Goal: Submit feedback/report problem

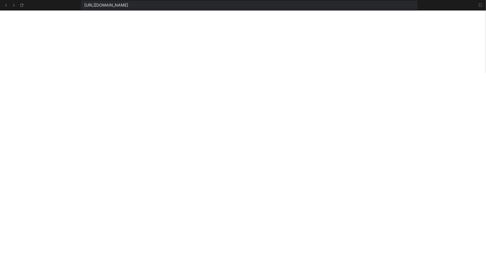
scroll to position [505, 0]
click at [22, 6] on icon at bounding box center [21, 5] width 5 height 5
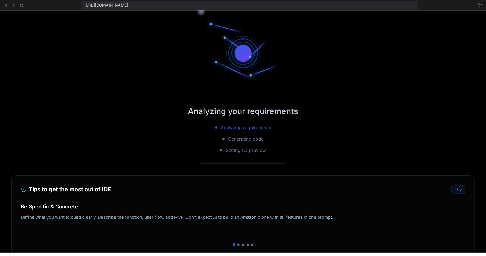
scroll to position [537, 0]
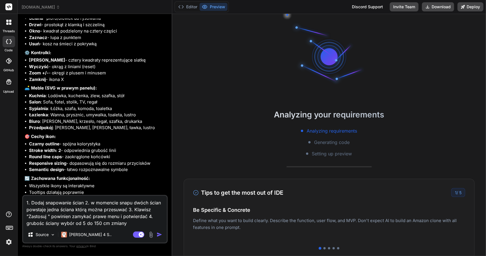
scroll to position [1562, 0]
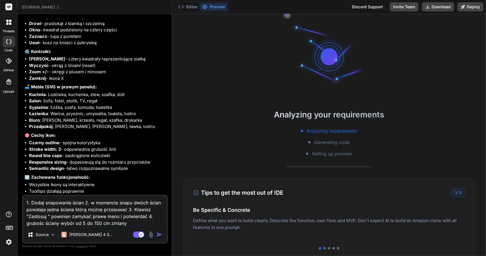
click at [159, 235] on img "button" at bounding box center [160, 235] width 6 height 6
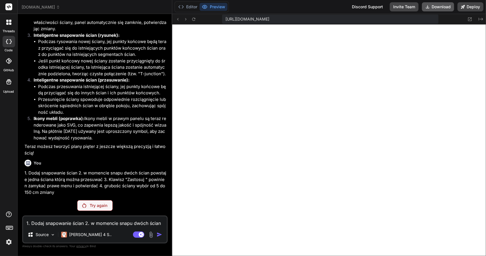
scroll to position [197, 0]
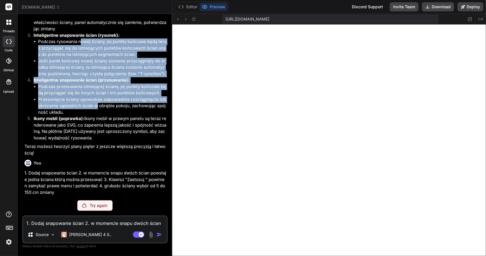
drag, startPoint x: 97, startPoint y: 106, endPoint x: 80, endPoint y: 38, distance: 70.0
click at [80, 38] on ol "Grubość ściany: Zakres wyboru grubości ściany został rozszerzony od 5 do 150 cm…" at bounding box center [96, 70] width 142 height 141
click at [66, 67] on li "Jeśli punkt końcowy nowej ściany zostanie przyciągnięty do środka istniejącej ś…" at bounding box center [102, 67] width 129 height 19
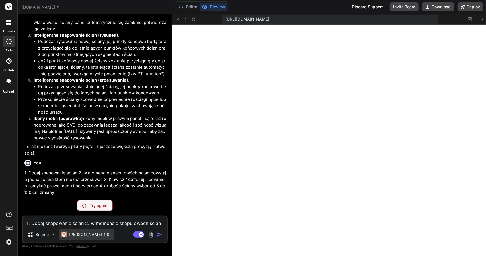
click at [92, 236] on p "[PERSON_NAME] 4 S.." at bounding box center [90, 235] width 42 height 6
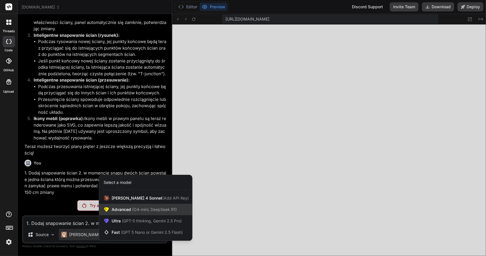
click at [122, 209] on span "Advanced (O4-mini, DeepSeek R1)" at bounding box center [144, 210] width 65 height 6
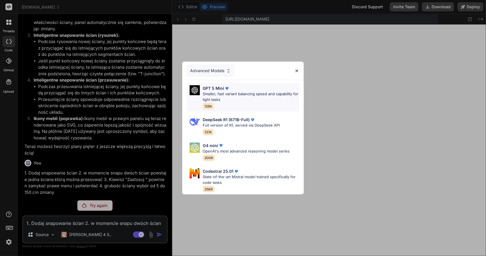
click at [222, 93] on p "Smaller, fast variant balancing speed and capability for light tasks" at bounding box center [251, 96] width 97 height 11
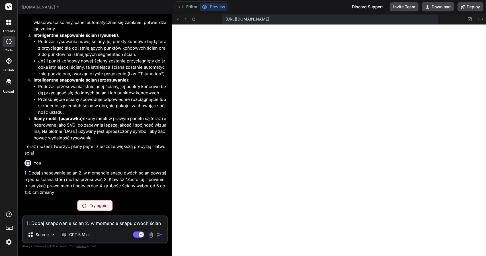
click at [95, 204] on p "Try again" at bounding box center [99, 206] width 18 height 6
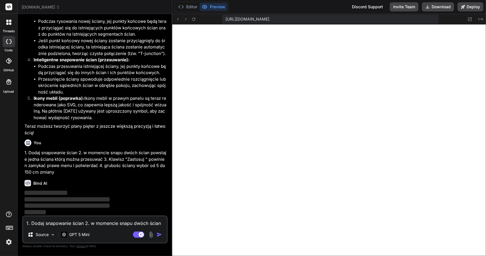
scroll to position [2092, 0]
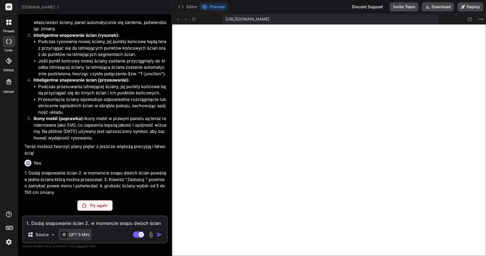
click at [89, 235] on p "GPT 5 Mini" at bounding box center [79, 235] width 20 height 6
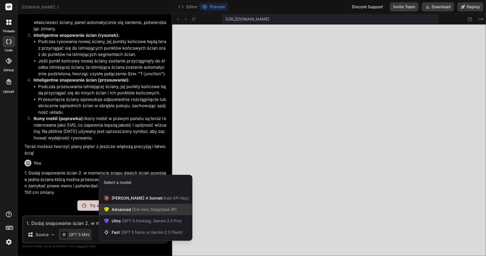
click at [123, 210] on span "Advanced (O4-mini, DeepSeek R1)" at bounding box center [144, 210] width 65 height 6
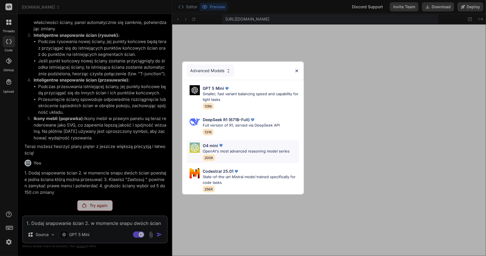
click at [219, 146] on img at bounding box center [221, 145] width 6 height 6
type textarea "x"
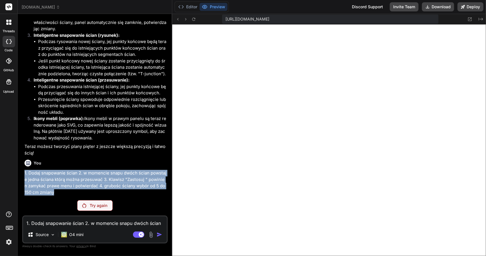
drag, startPoint x: 60, startPoint y: 192, endPoint x: 25, endPoint y: 175, distance: 38.6
click at [25, 175] on p "1. Dodaj snapowanie ścian 2. w momencie snapu dwóch ścian powstaje jedna ściana…" at bounding box center [96, 183] width 142 height 26
copy p "1. Dodaj snapowanie ścian 2. w momencie snapu dwóch ścian powstaje jedna ściana…"
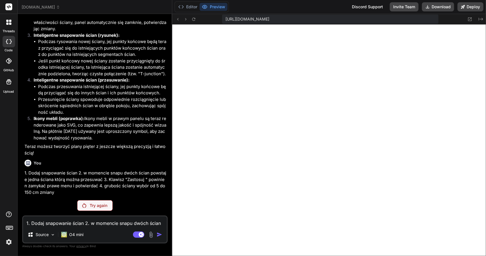
click at [43, 220] on textarea "1. Dodaj snapowanie ścian 2. w momencie snapu dwóch ścian powstaje jedna ściana…" at bounding box center [95, 221] width 144 height 10
paste textarea "1. Dodaj snapowanie ścian 2. w momencie snapu dwóch ścian powstaje jedna ściana…"
type textarea "1. Dodaj snapowanie ścian 2. w momencie snapu dwóch ścian powstaje jedna ściana…"
type textarea "x"
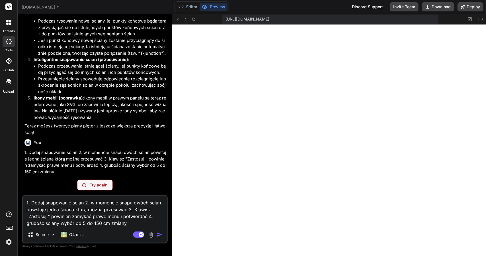
type textarea "1. Dodaj snapowanie ścian 2. w momencie snapu dwóch ścian powstaje jedna ściana…"
click at [91, 210] on textarea "1. Dodaj snapowanie ścian 2. w momencie snapu dwóch ścian powstaje jedna ściana…" at bounding box center [95, 211] width 144 height 31
click at [93, 186] on p "Try again" at bounding box center [99, 185] width 18 height 6
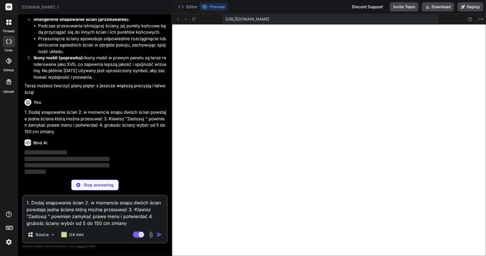
scroll to position [2153, 0]
type textarea "x"
